Goal: Information Seeking & Learning: Learn about a topic

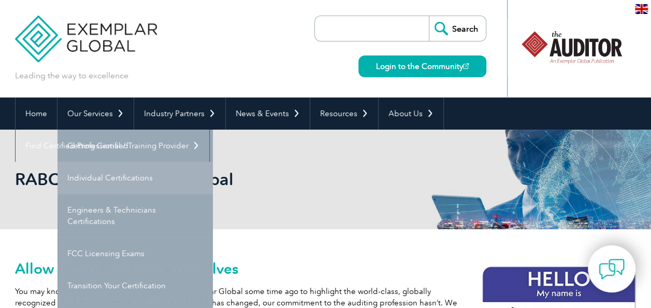
click at [103, 180] on link "Individual Certifications" at bounding box center [135, 178] width 155 height 32
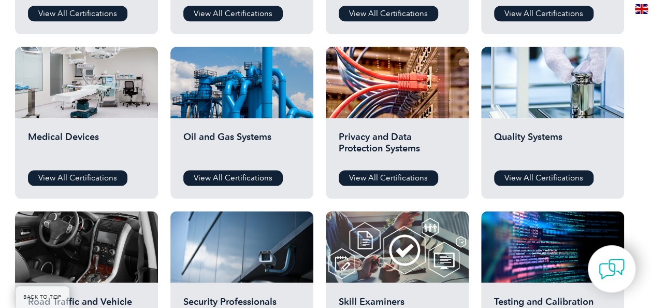
scroll to position [680, 0]
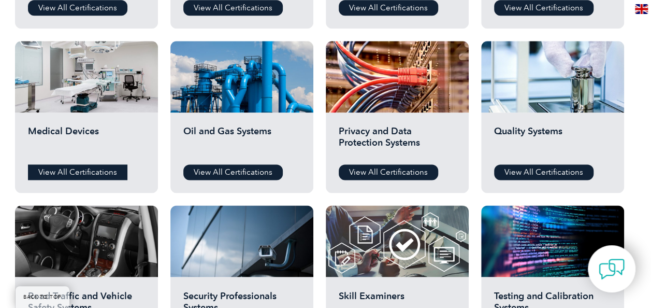
click at [72, 174] on link "View All Certifications" at bounding box center [77, 172] width 99 height 16
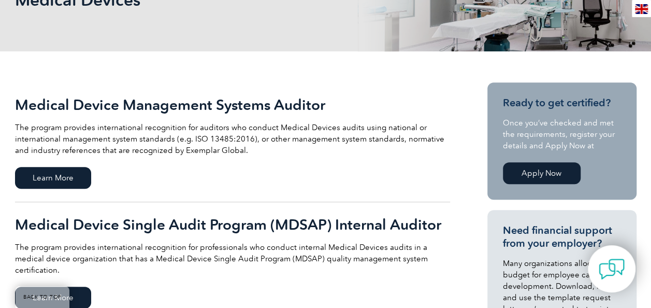
scroll to position [182, 0]
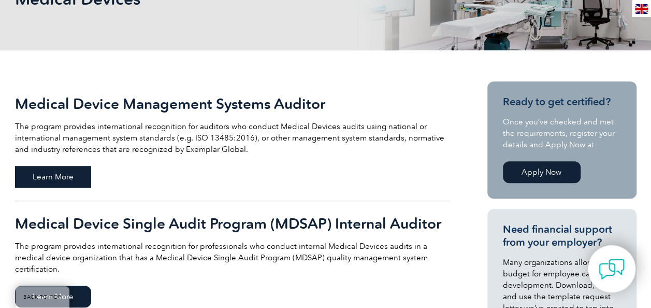
click at [67, 171] on span "Learn More" at bounding box center [53, 177] width 76 height 22
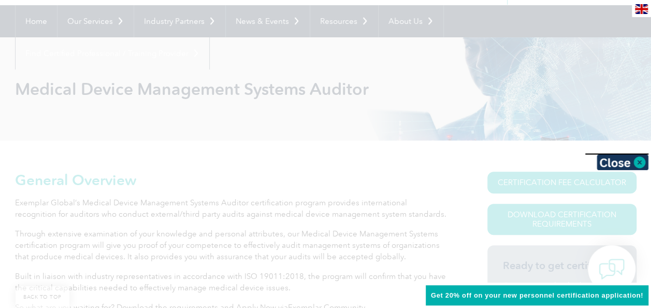
scroll to position [105, 0]
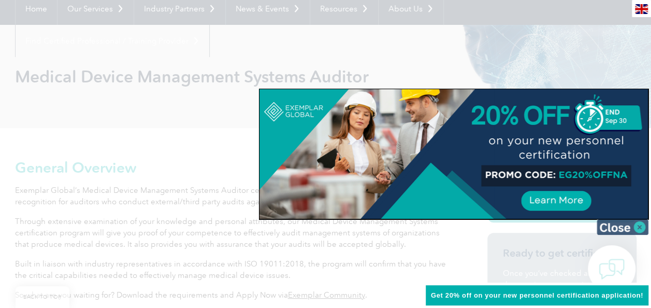
click at [639, 224] on img at bounding box center [623, 227] width 52 height 16
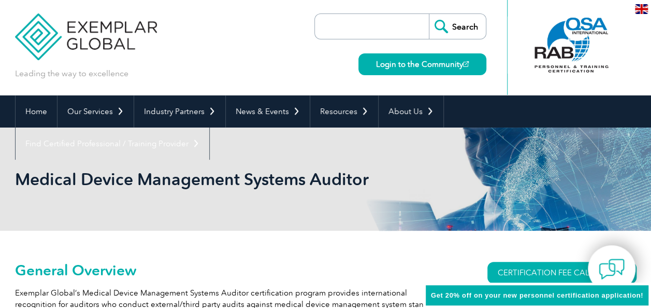
scroll to position [0, 0]
